Goal: Information Seeking & Learning: Learn about a topic

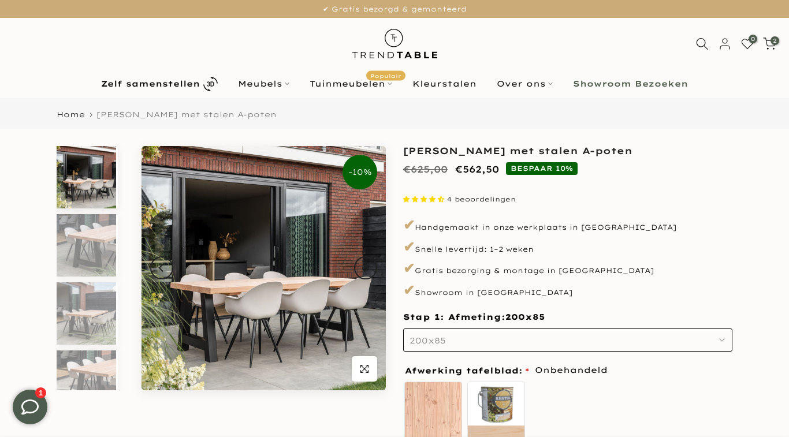
click at [648, 88] on b "Showroom Bezoeken" at bounding box center [630, 84] width 115 height 8
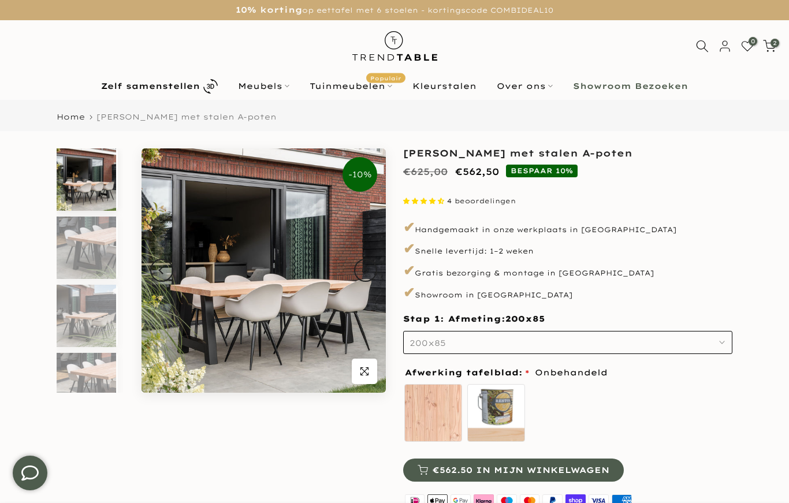
click at [657, 90] on b "Showroom Bezoeken" at bounding box center [630, 86] width 115 height 8
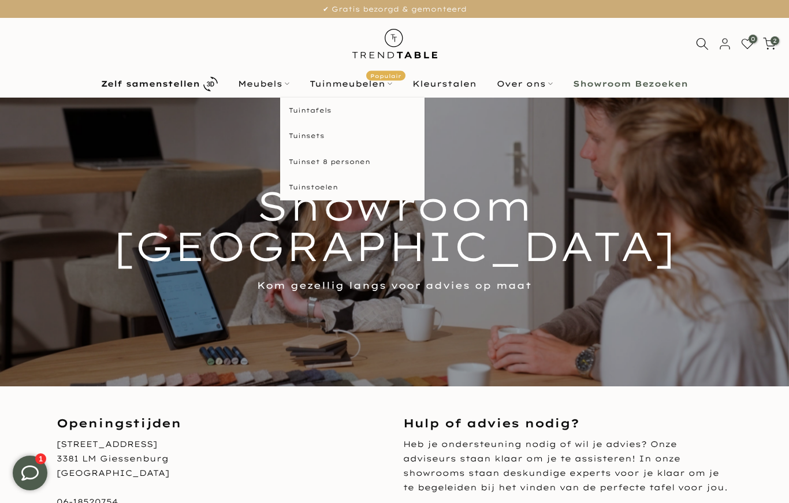
click at [332, 84] on html "Tuinmeubelen Populair" at bounding box center [351, 84] width 103 height 14
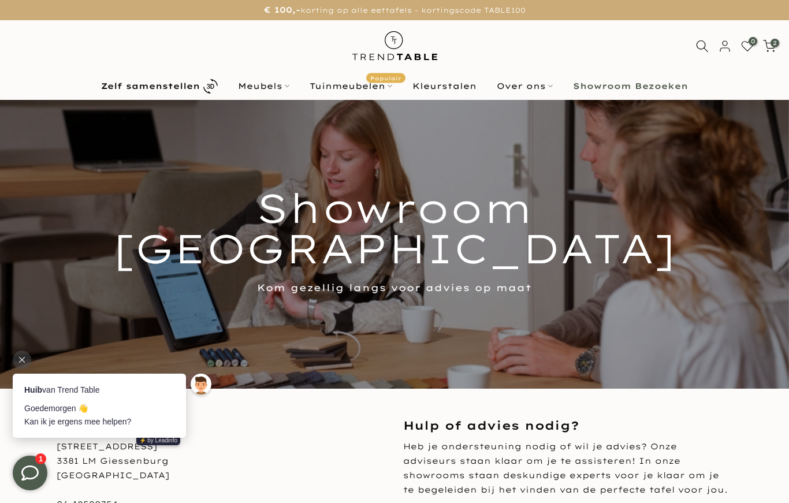
click at [337, 83] on html "Tuinmeubelen Populair" at bounding box center [351, 86] width 103 height 14
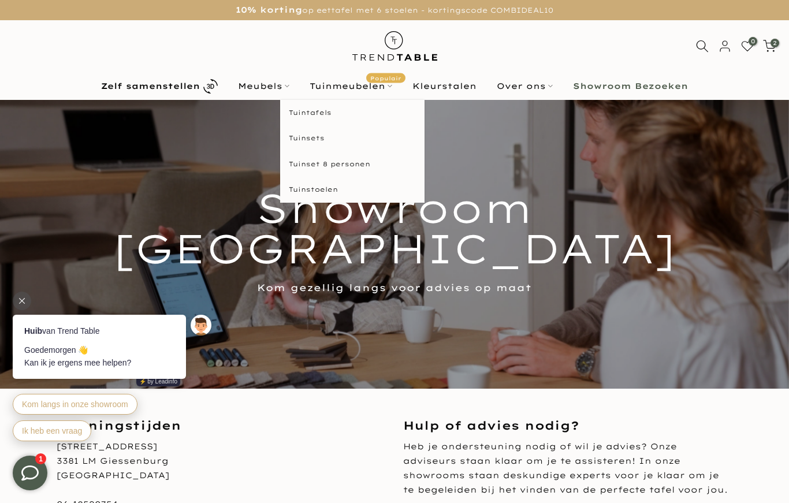
click at [328, 114] on html "Tuintafels" at bounding box center [352, 113] width 144 height 26
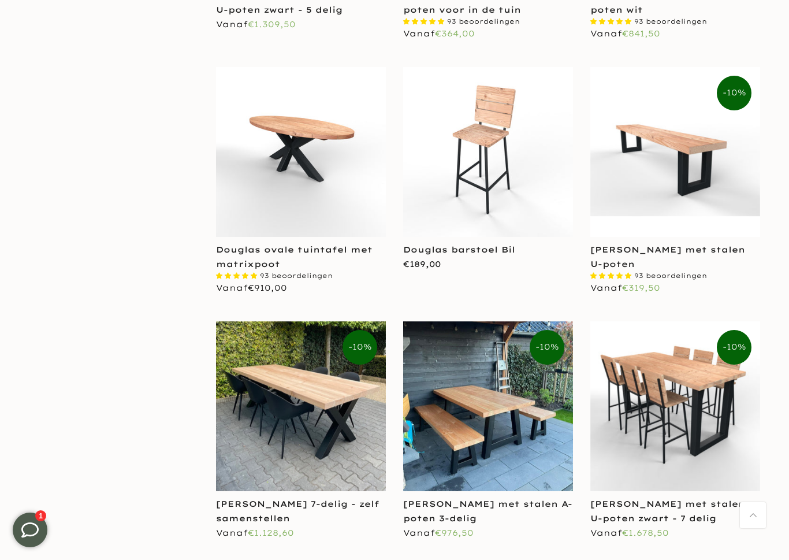
scroll to position [2033, 0]
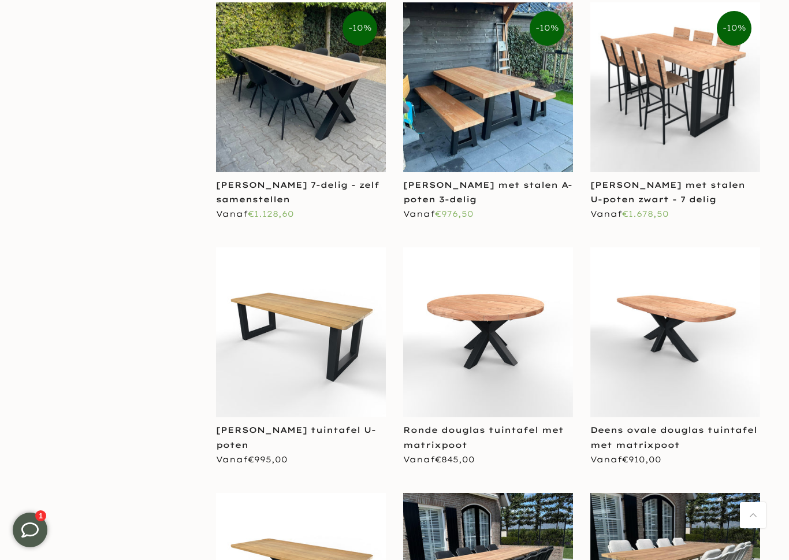
scroll to position [2358, 0]
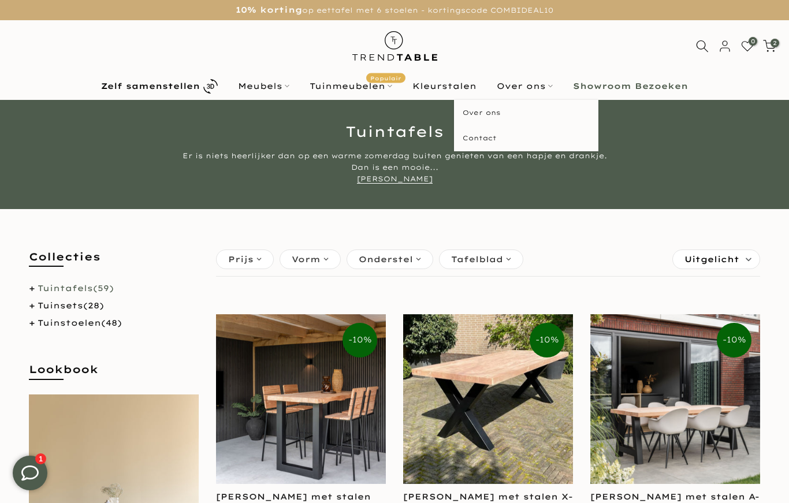
click at [525, 84] on html "Over ons" at bounding box center [525, 86] width 76 height 14
